Goal: Task Accomplishment & Management: Manage account settings

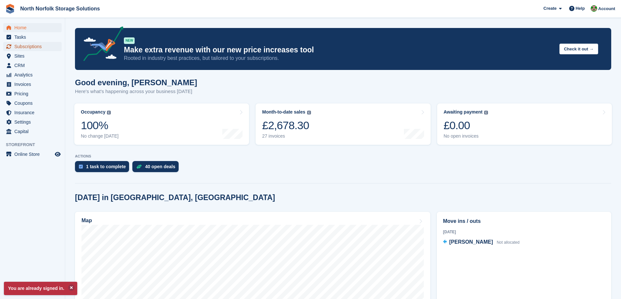
click at [23, 50] on span "Subscriptions" at bounding box center [33, 46] width 39 height 9
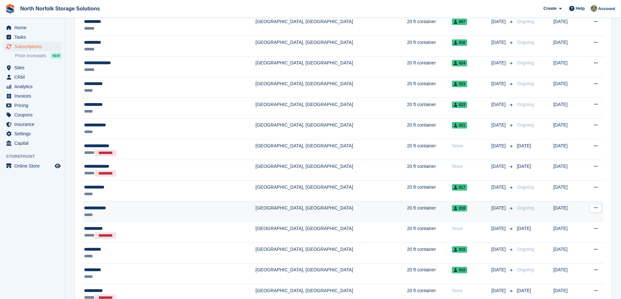
scroll to position [228, 0]
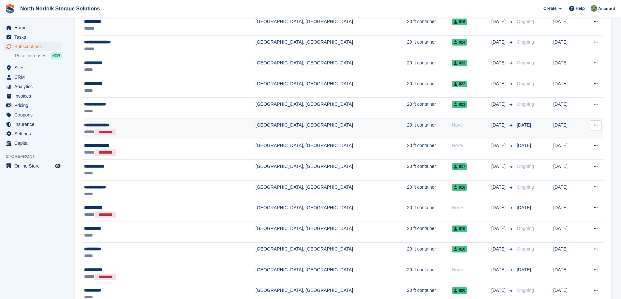
click at [104, 125] on div "**********" at bounding box center [139, 125] width 110 height 7
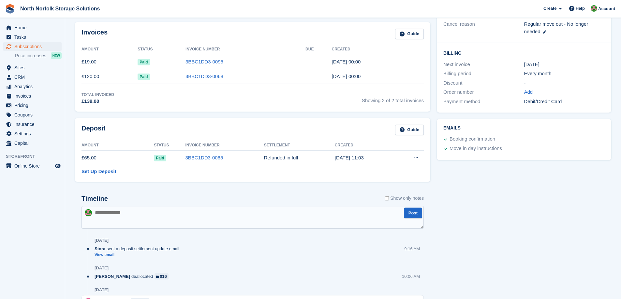
scroll to position [163, 0]
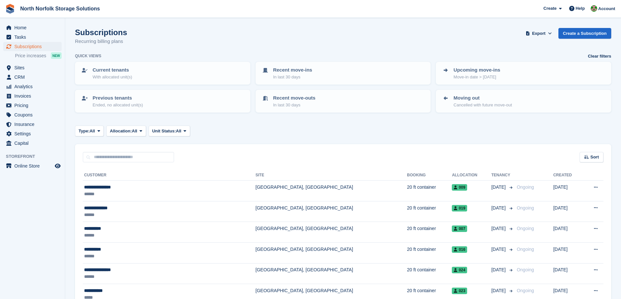
scroll to position [228, 0]
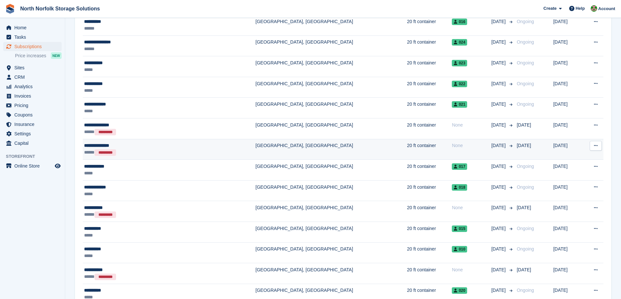
click at [112, 148] on div "**********" at bounding box center [139, 145] width 110 height 7
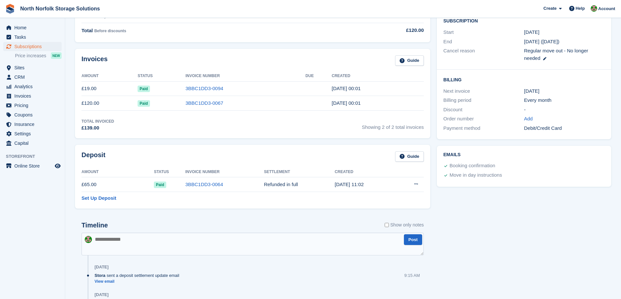
scroll to position [130, 0]
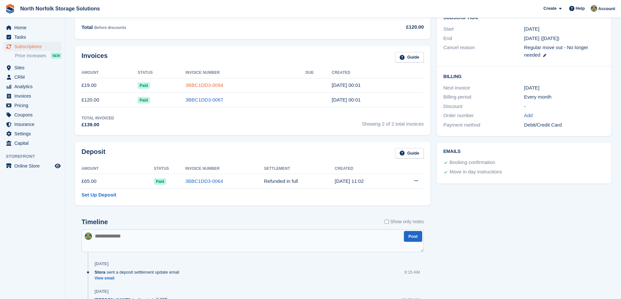
click at [192, 87] on link "3BBC1DD3-0094" at bounding box center [204, 85] width 38 height 6
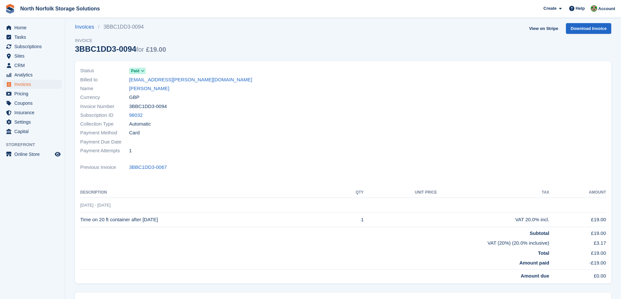
scroll to position [80, 0]
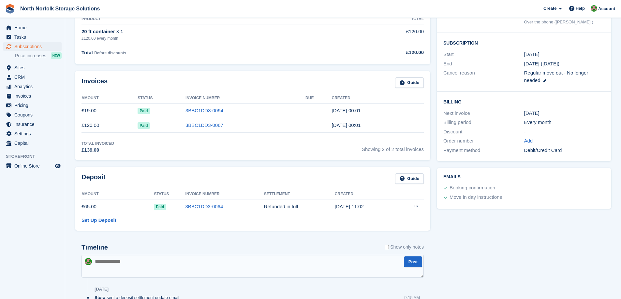
scroll to position [98, 0]
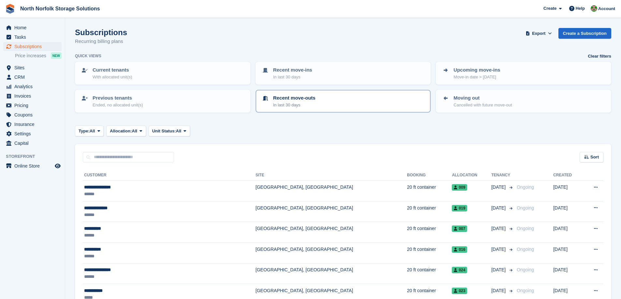
click at [292, 97] on p "Recent move-outs" at bounding box center [294, 97] width 42 height 7
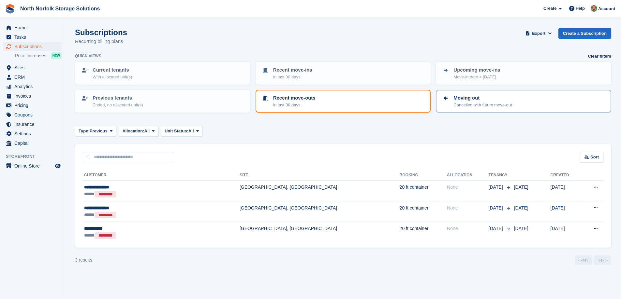
click at [457, 100] on p "Moving out" at bounding box center [482, 97] width 58 height 7
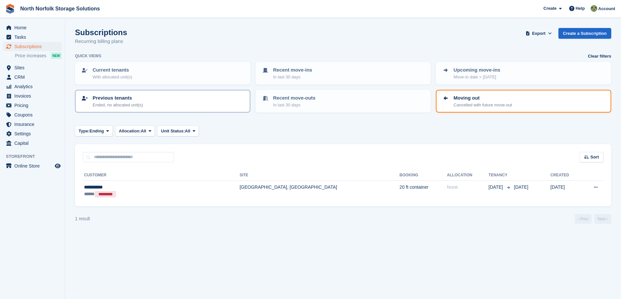
click at [136, 100] on p "Previous tenants" at bounding box center [118, 97] width 50 height 7
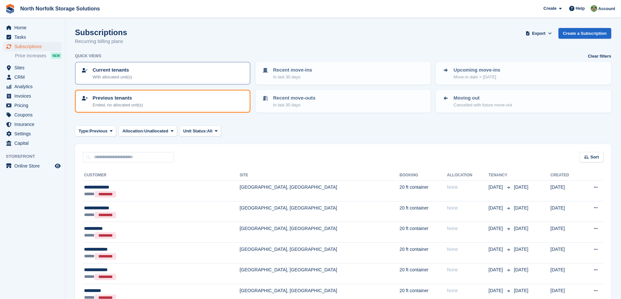
click at [132, 81] on link "Current tenants With allocated unit(s)" at bounding box center [163, 73] width 174 height 21
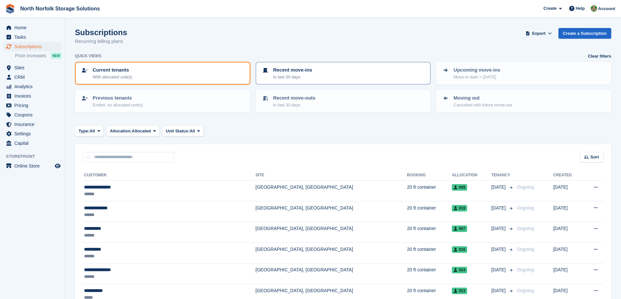
click at [296, 78] on p "In last 30 days" at bounding box center [292, 77] width 39 height 7
